Goal: Entertainment & Leisure: Browse casually

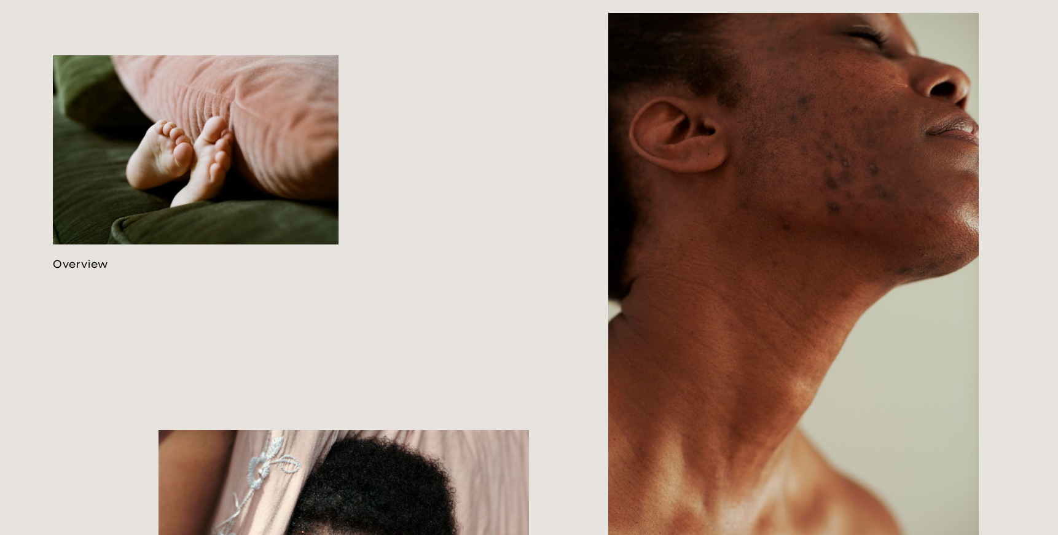
scroll to position [813, 0]
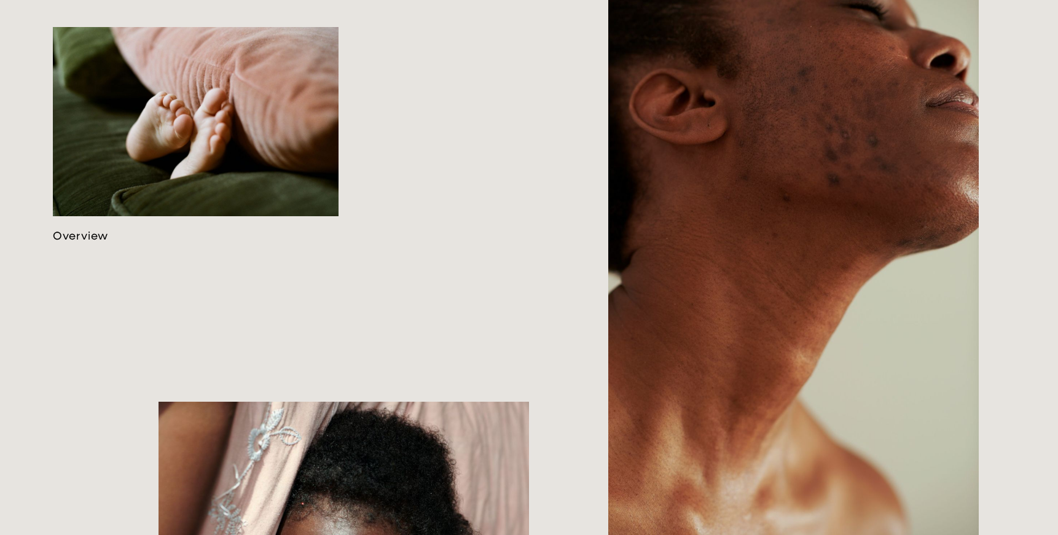
click at [213, 125] on link at bounding box center [196, 135] width 286 height 216
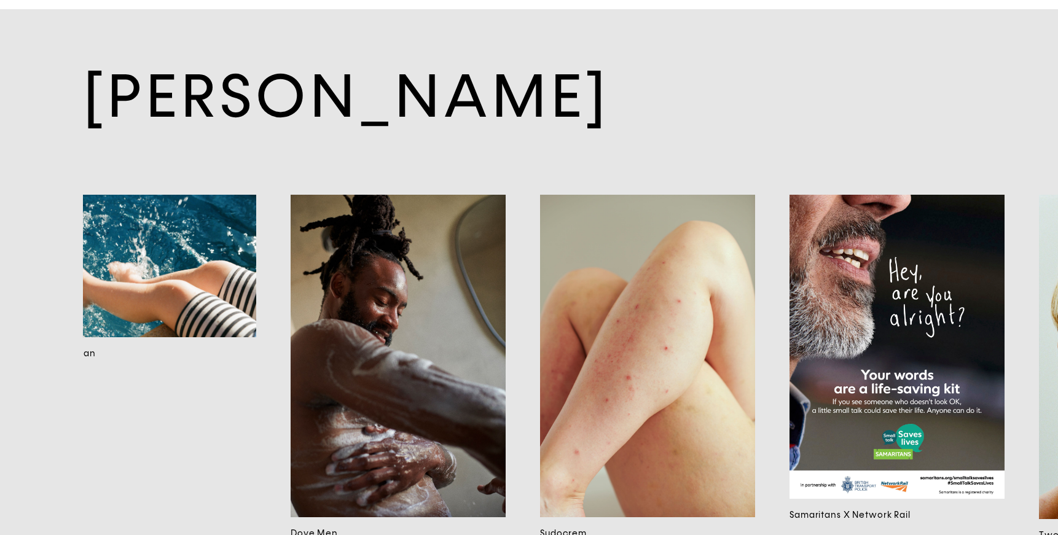
scroll to position [0, 796]
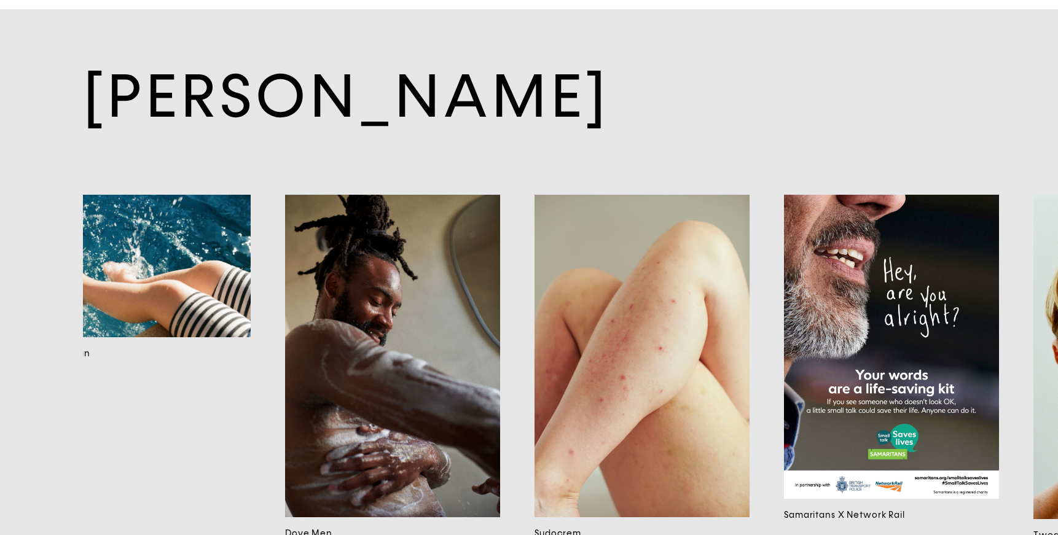
click at [599, 383] on img at bounding box center [642, 356] width 215 height 323
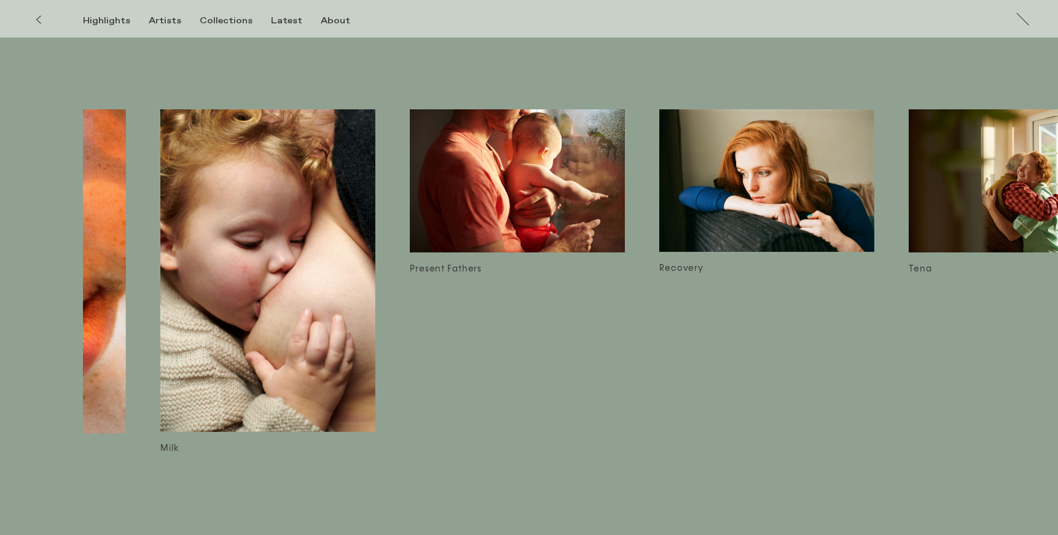
scroll to position [0, 1993]
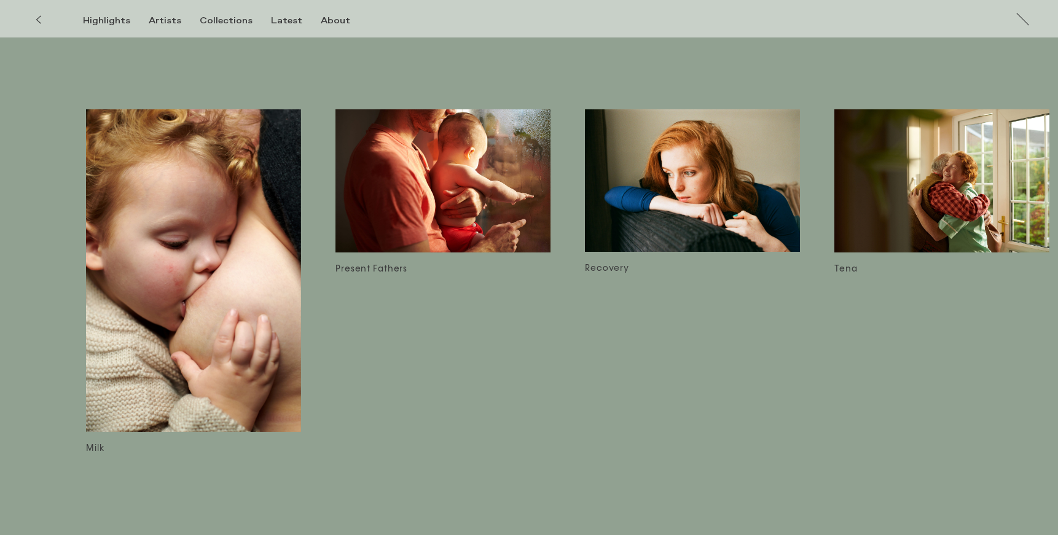
click at [684, 197] on img at bounding box center [692, 180] width 215 height 143
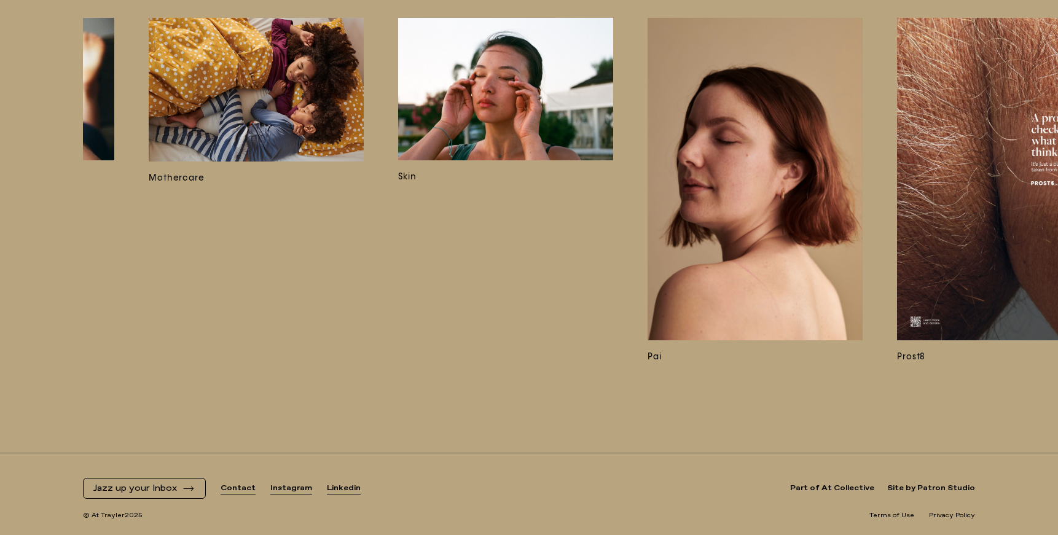
scroll to position [0, 4265]
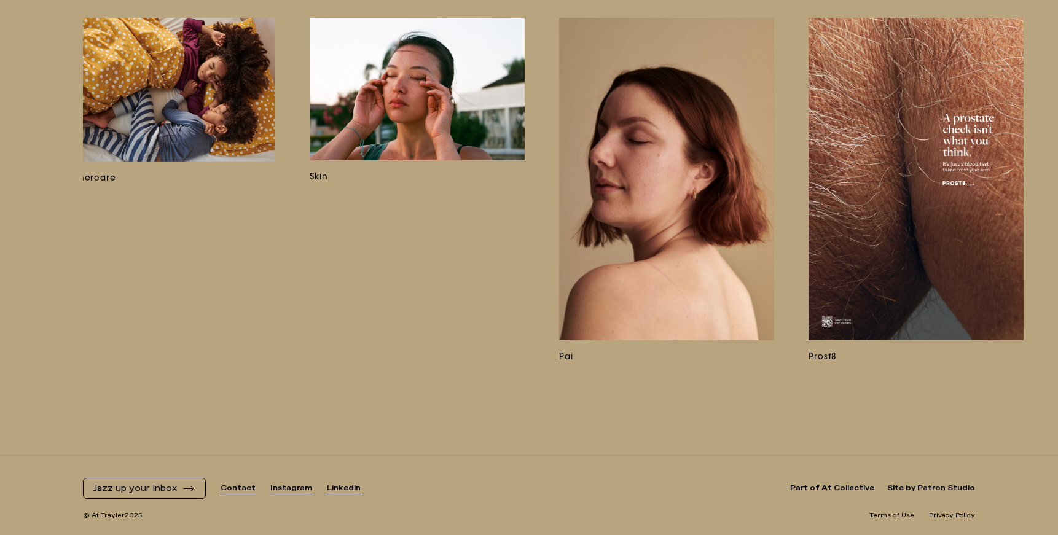
click at [485, 108] on img at bounding box center [417, 89] width 215 height 143
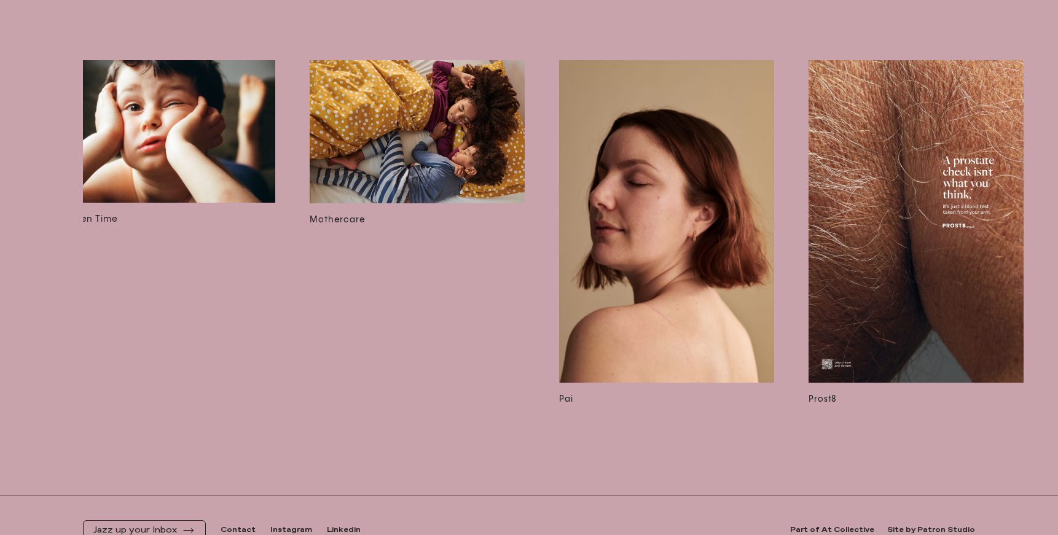
scroll to position [7937, 0]
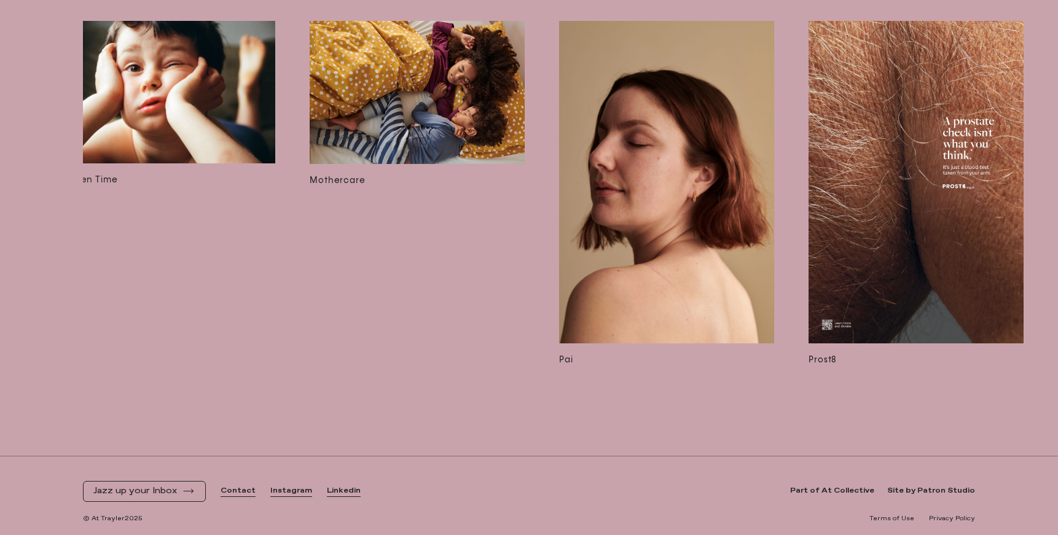
click at [647, 283] on img at bounding box center [666, 182] width 215 height 323
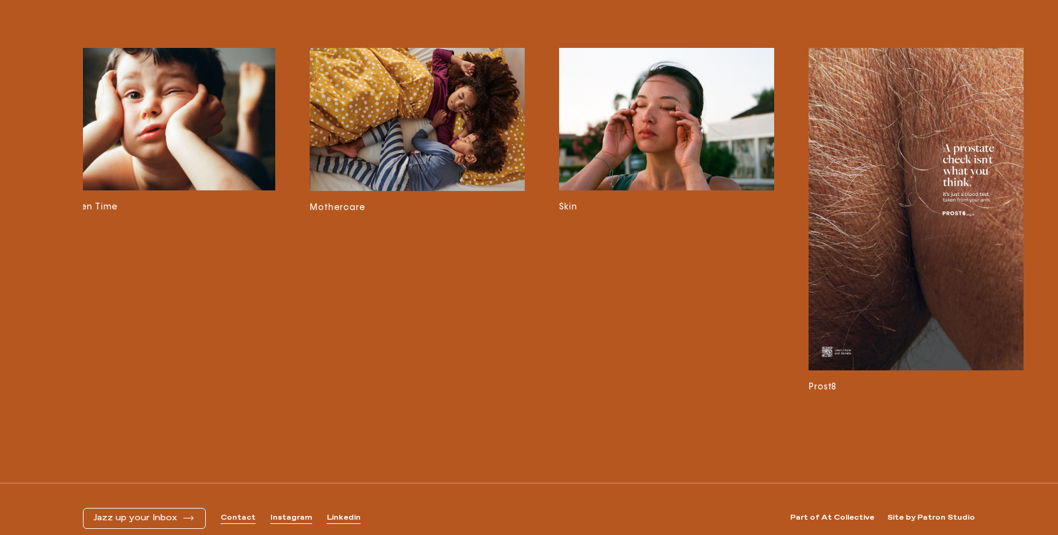
scroll to position [2263, 0]
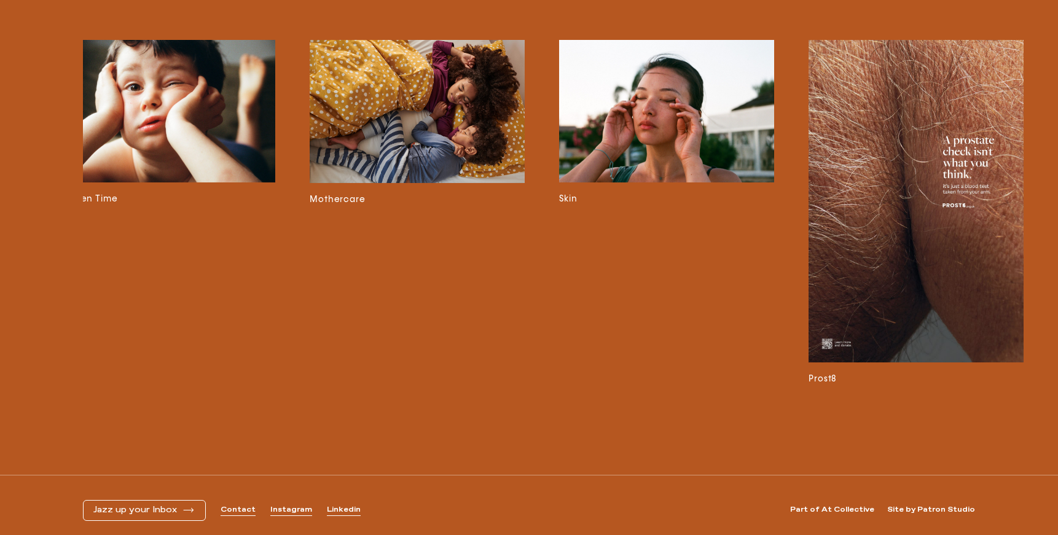
click at [888, 293] on img at bounding box center [916, 201] width 215 height 323
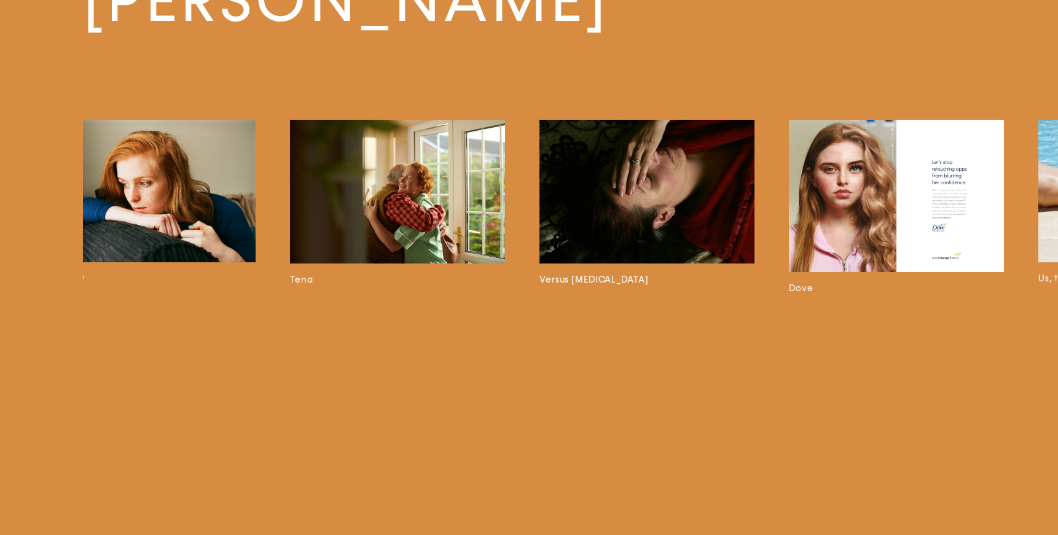
scroll to position [0, 2772]
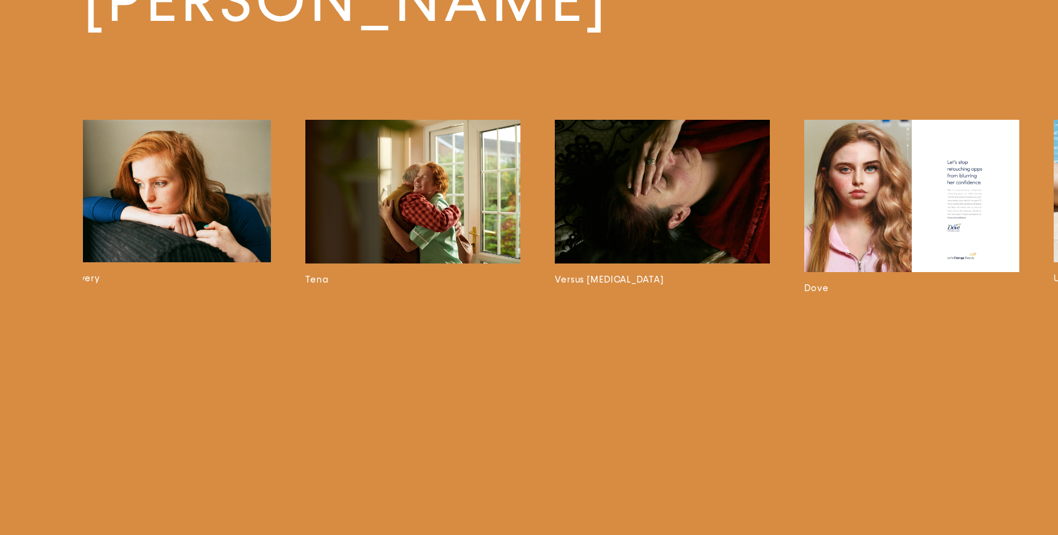
click at [656, 221] on img at bounding box center [662, 191] width 215 height 143
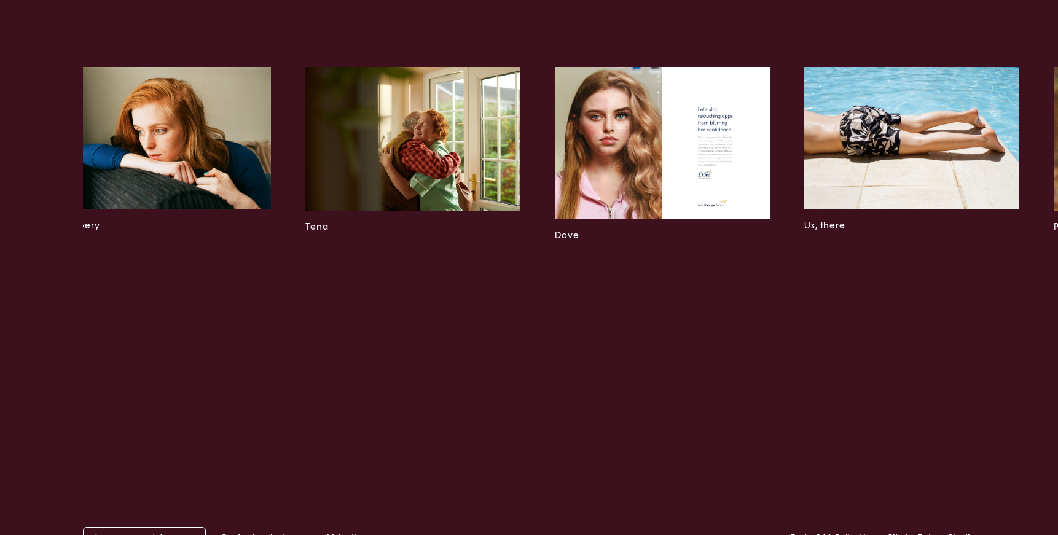
scroll to position [1836, 0]
